Goal: Find specific page/section: Find specific page/section

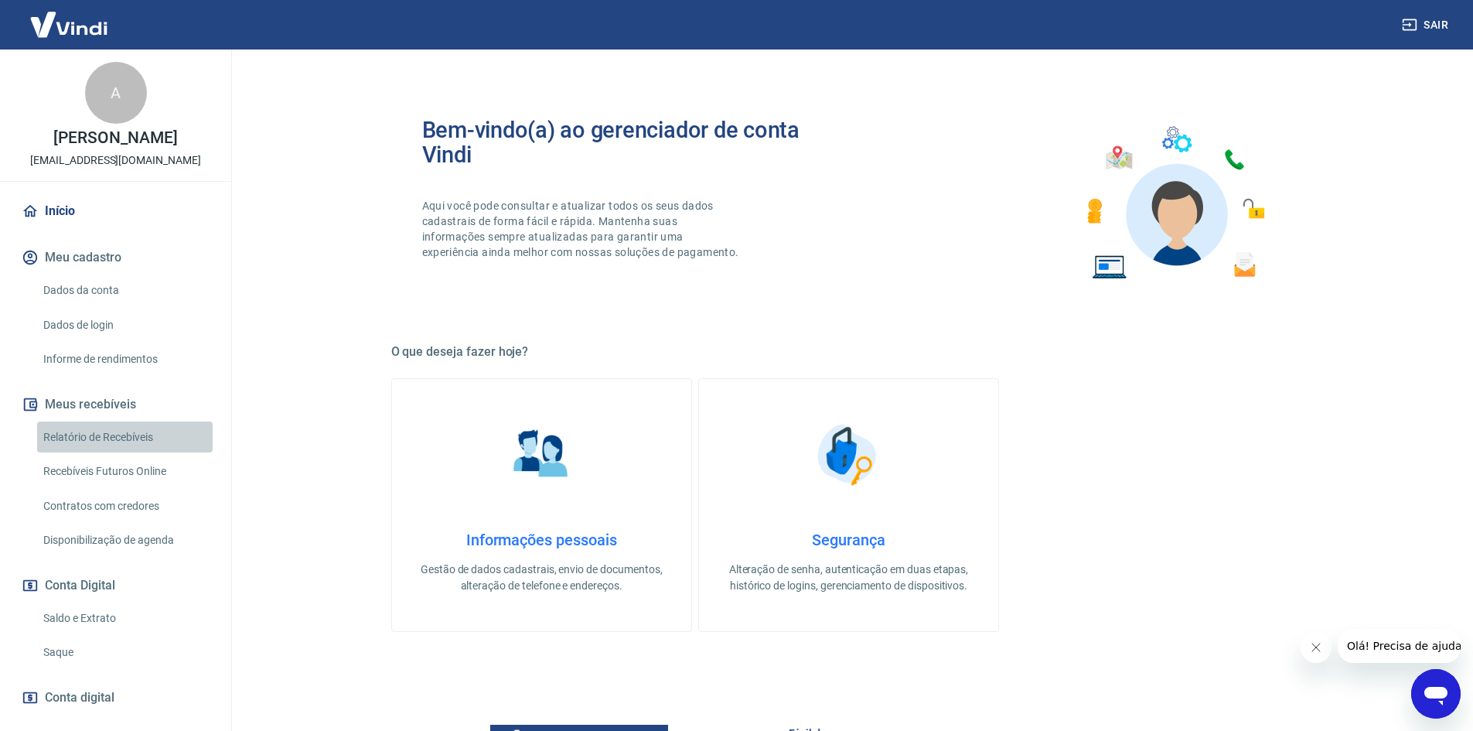
drag, startPoint x: 128, startPoint y: 431, endPoint x: 175, endPoint y: 465, distance: 57.7
click at [128, 431] on link "Relatório de Recebíveis" at bounding box center [124, 437] width 175 height 32
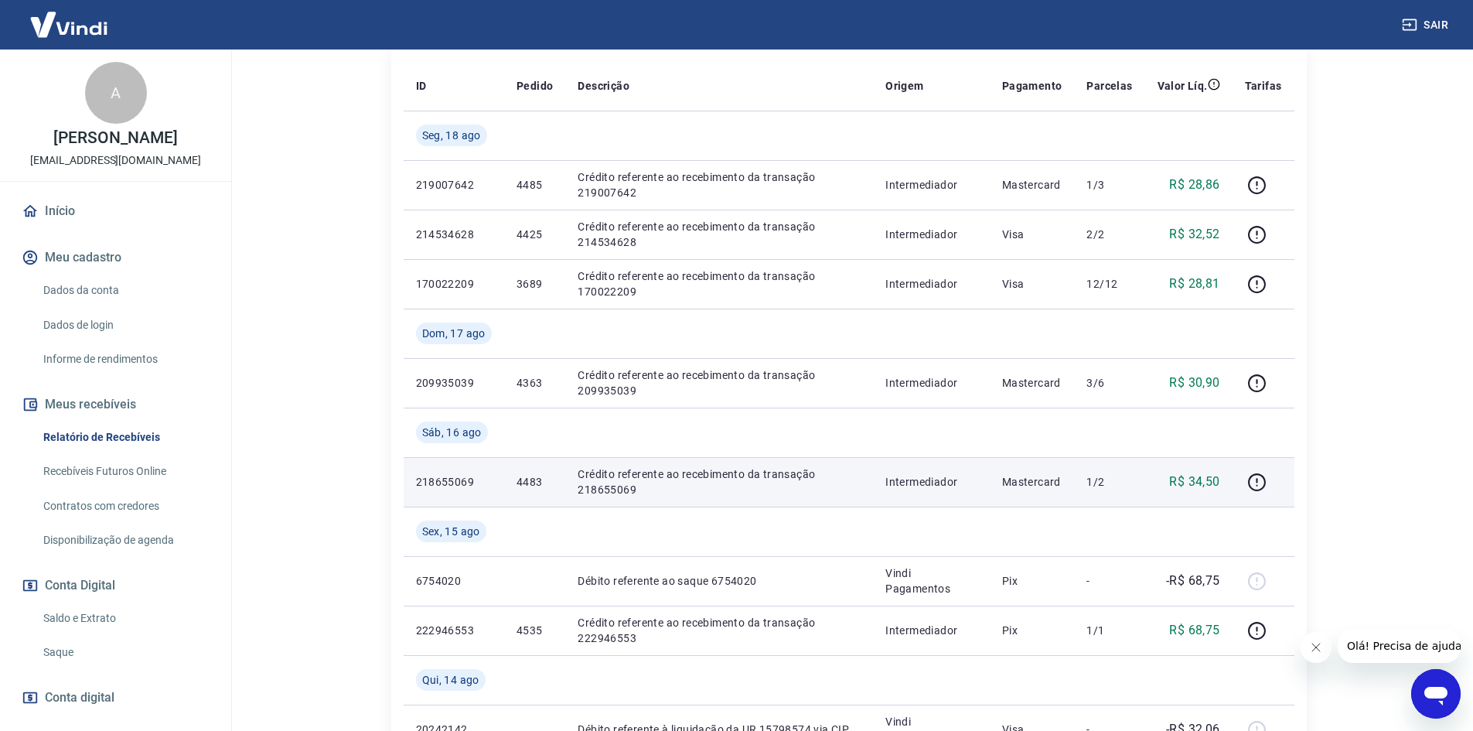
scroll to position [309, 0]
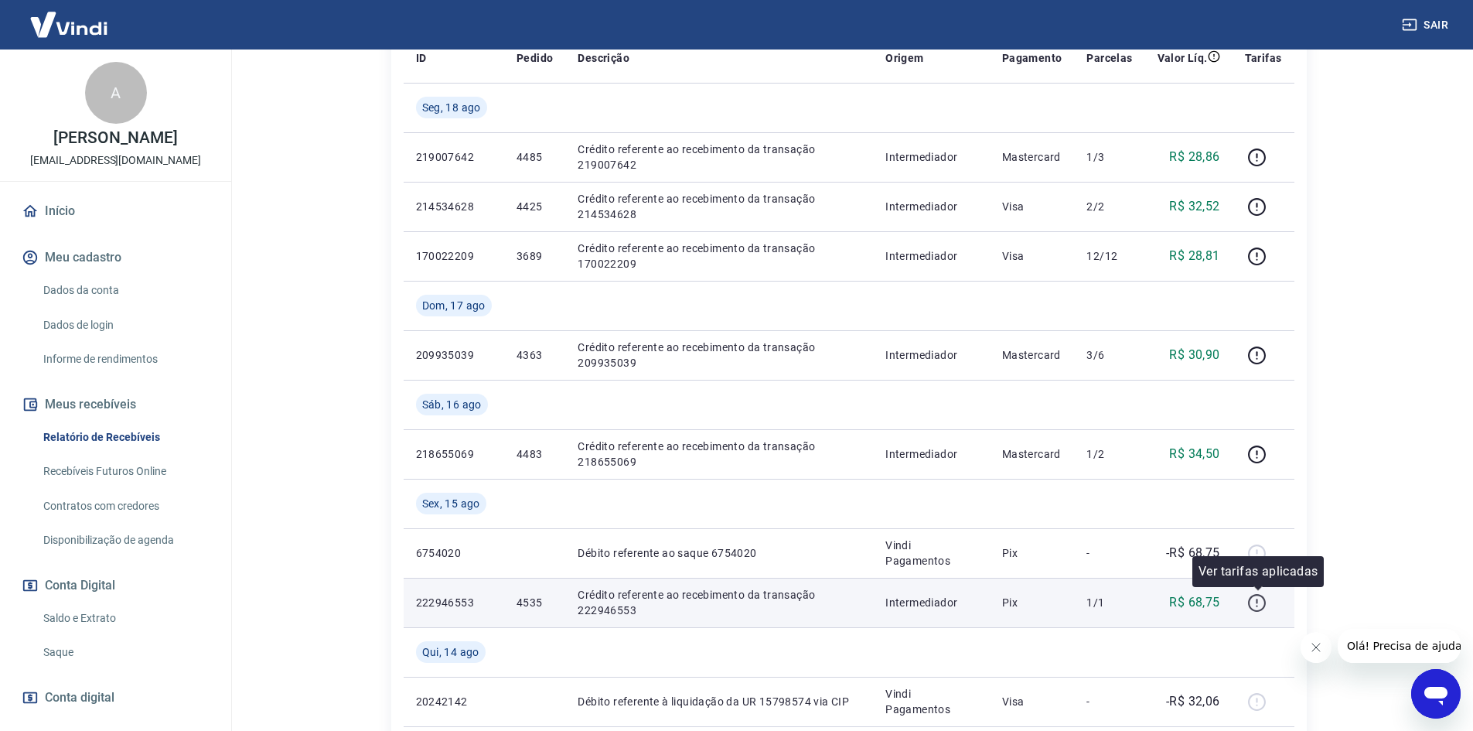
click at [1258, 605] on icon "button" at bounding box center [1256, 602] width 19 height 19
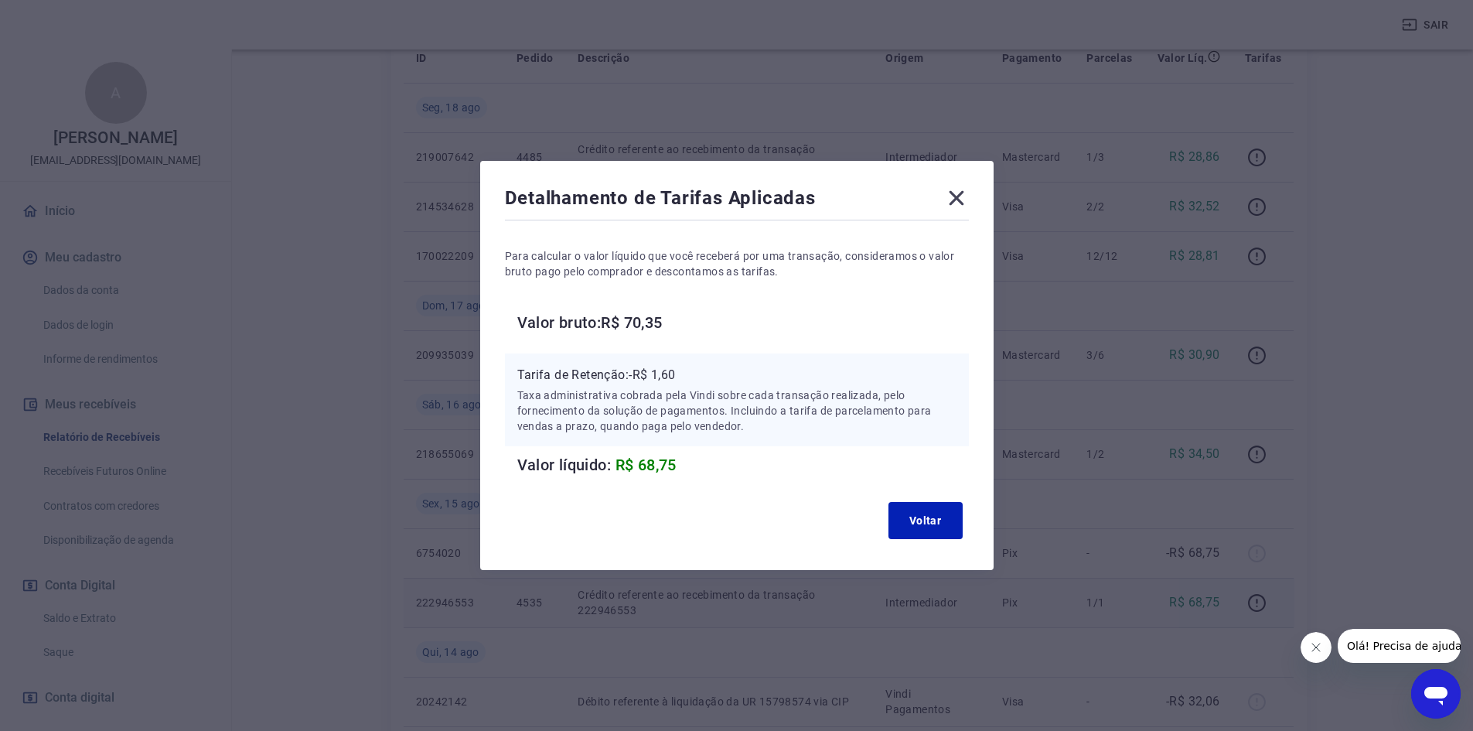
click at [959, 194] on icon at bounding box center [956, 198] width 15 height 15
